Goal: Register for event/course

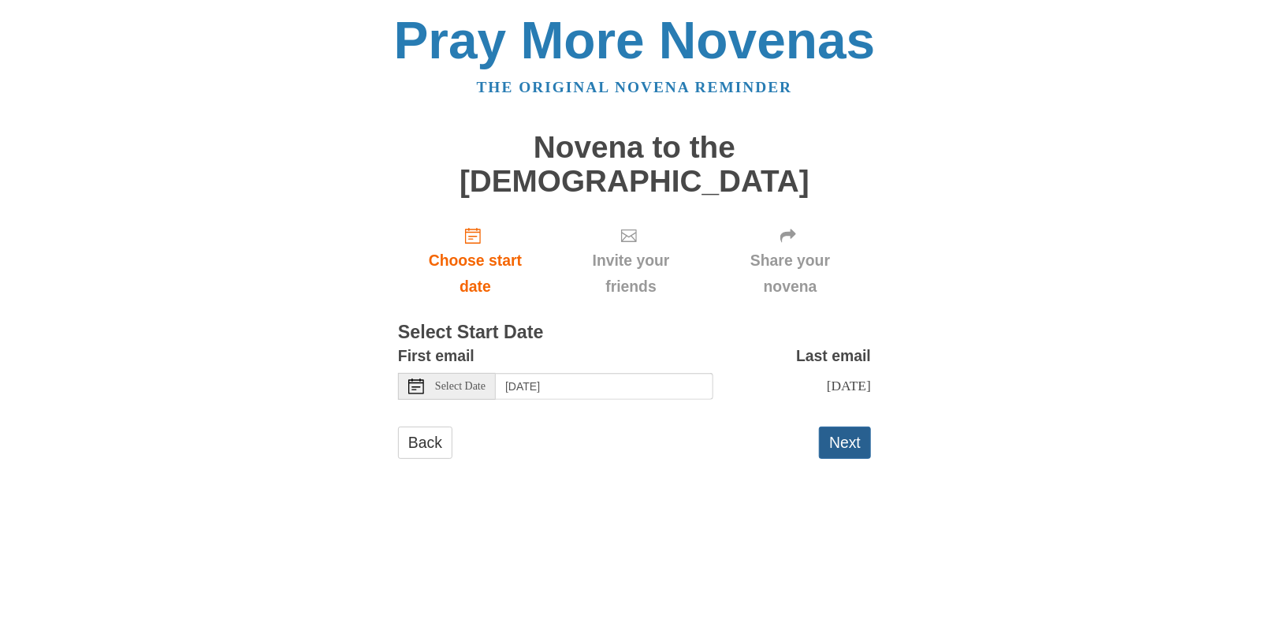
click at [842, 426] on button "Next" at bounding box center [845, 442] width 52 height 32
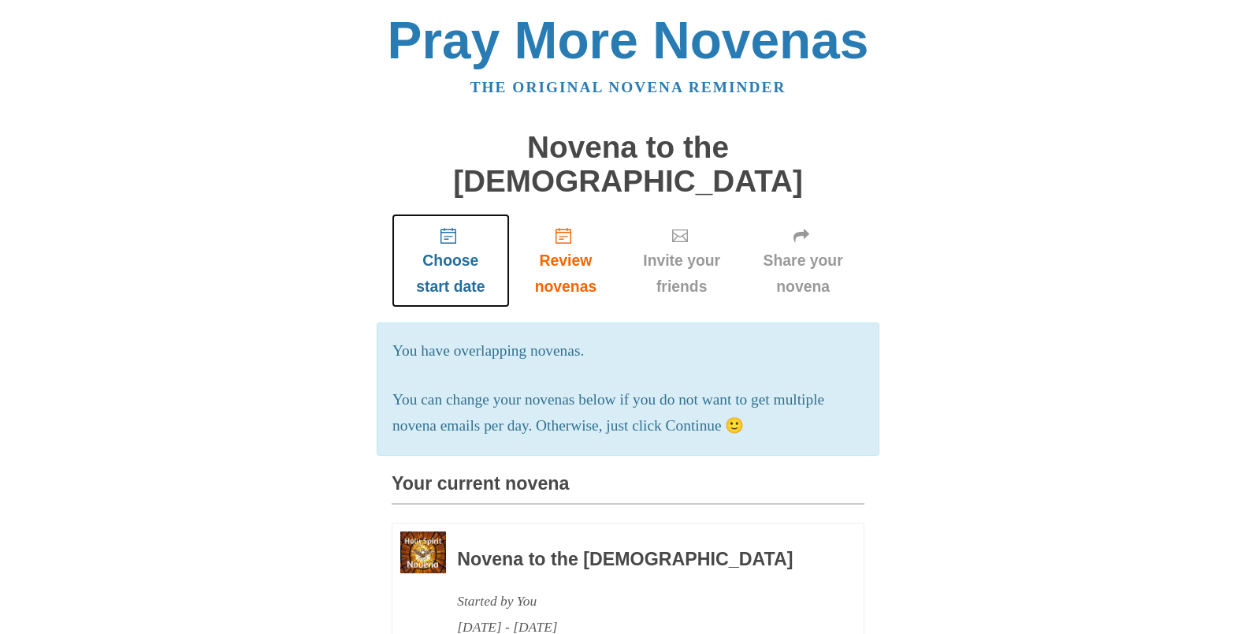
click at [445, 247] on span "Choose start date" at bounding box center [450, 273] width 87 height 52
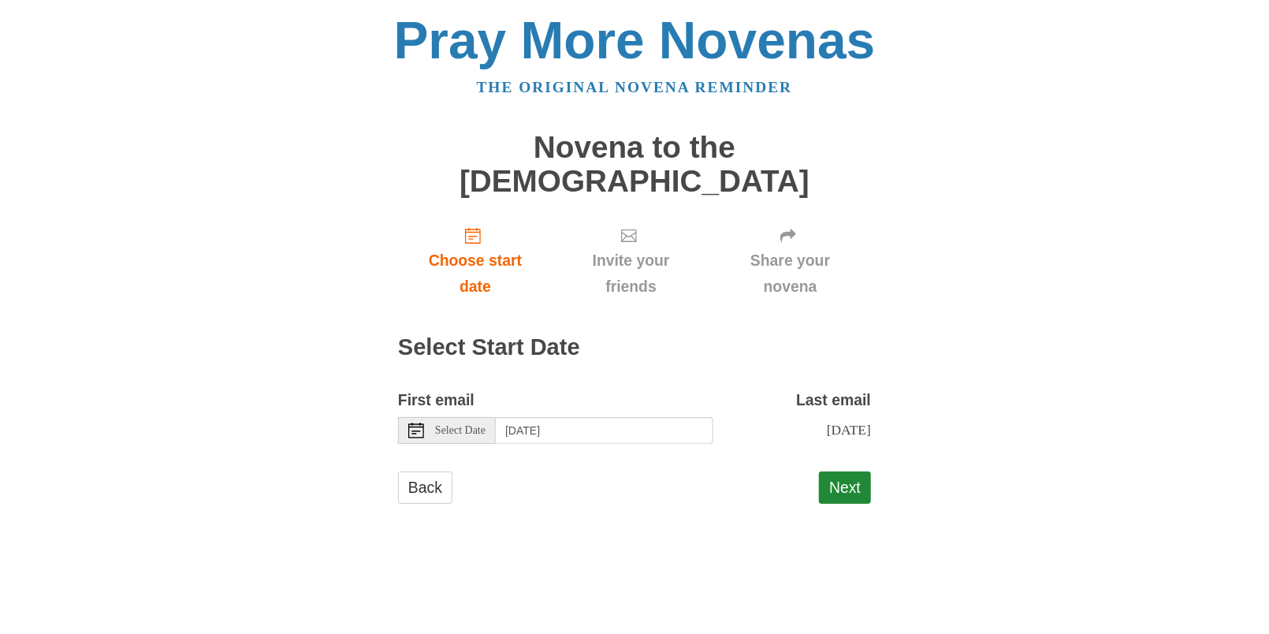
click at [415, 422] on use at bounding box center [416, 430] width 16 height 16
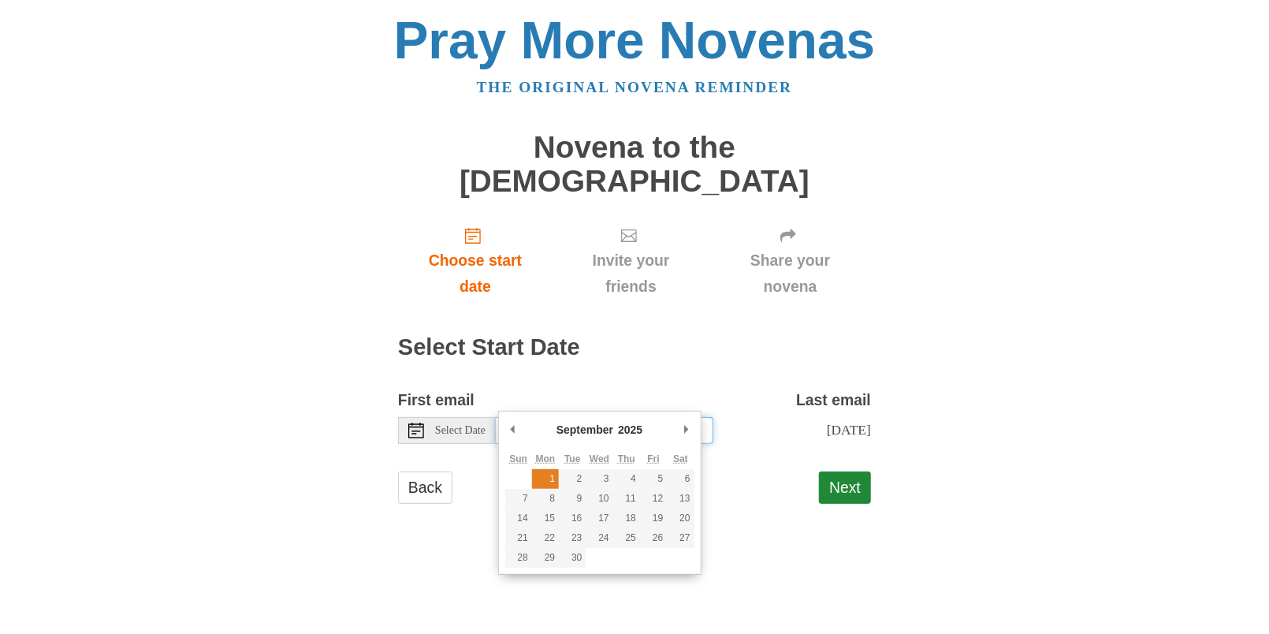
type input "Monday, September 1st"
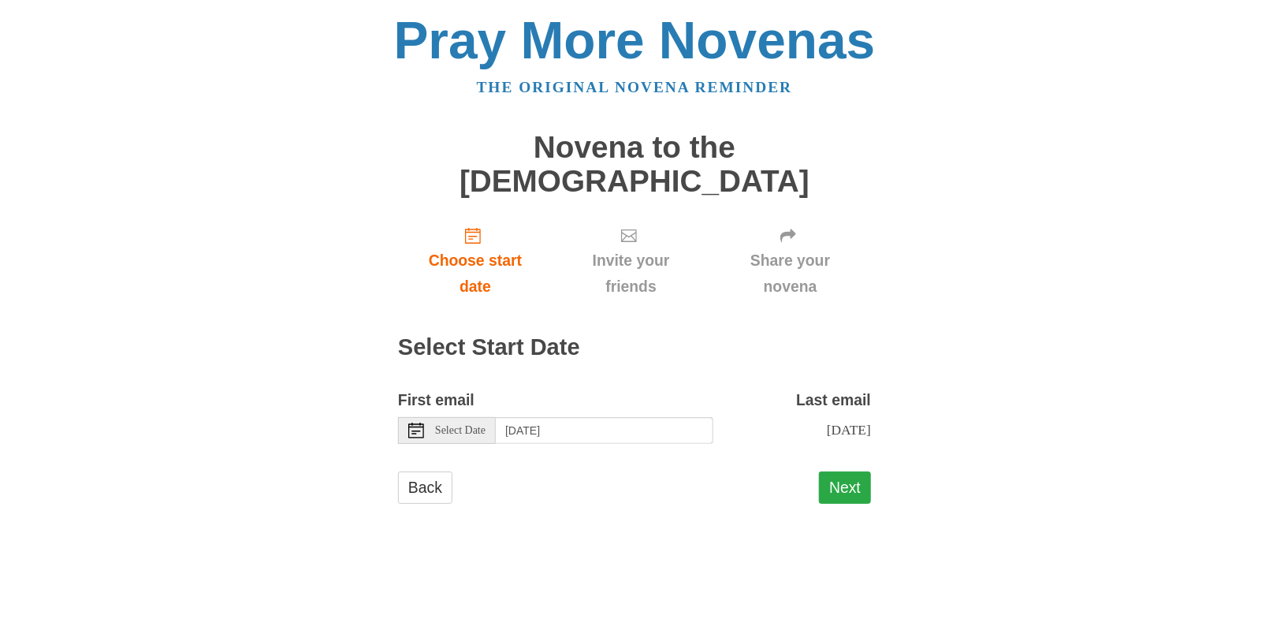
click at [857, 471] on button "Next" at bounding box center [845, 487] width 52 height 32
